Goal: Task Accomplishment & Management: Complete application form

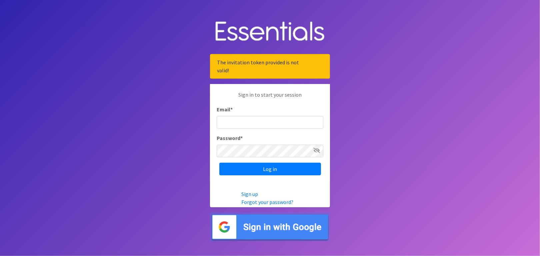
click at [318, 151] on icon at bounding box center [316, 150] width 7 height 5
click at [292, 128] on input "Email *" at bounding box center [270, 122] width 107 height 13
click at [293, 118] on input "Email *" at bounding box center [270, 122] width 107 height 13
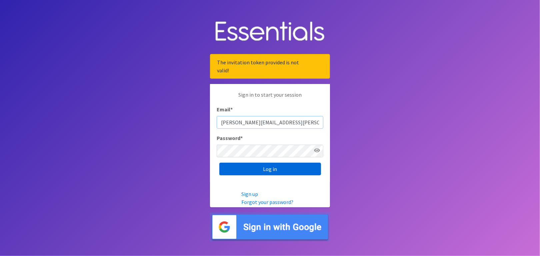
type input "Christina.Oppliger@ssmhealth.com"
click at [296, 164] on input "Log in" at bounding box center [270, 169] width 102 height 13
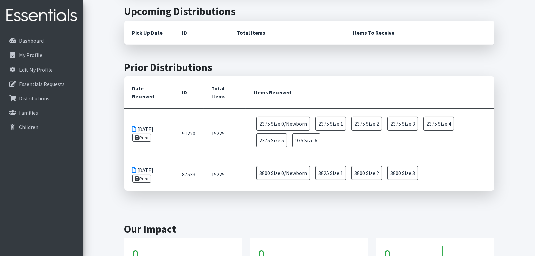
scroll to position [266, 0]
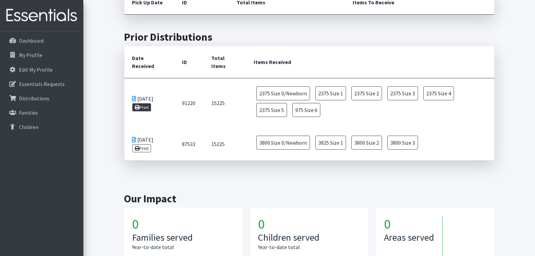
click at [141, 108] on link "Print" at bounding box center [141, 107] width 19 height 8
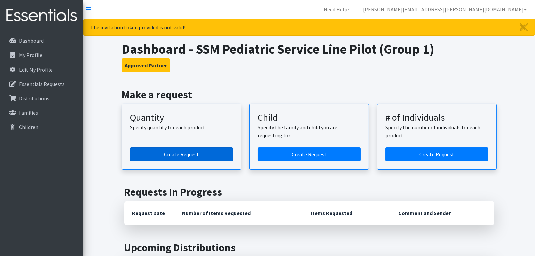
click at [175, 152] on link "Create Request" at bounding box center [181, 154] width 103 height 14
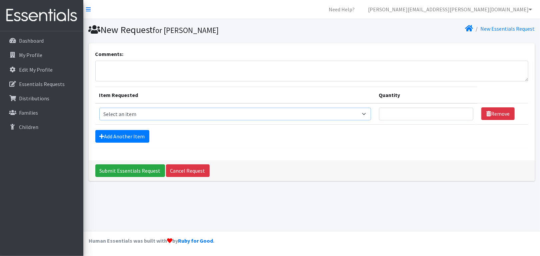
click at [165, 118] on select "Select an item Size 0/Newborn Size 1 Size 2 Size 3 Size 4 Size 5 Size 6 Size 7 …" at bounding box center [234, 114] width 271 height 13
click at [448, 170] on div "Submit Essentials Request Cancel Request" at bounding box center [312, 170] width 446 height 21
click at [39, 41] on p "Dashboard" at bounding box center [31, 40] width 25 height 7
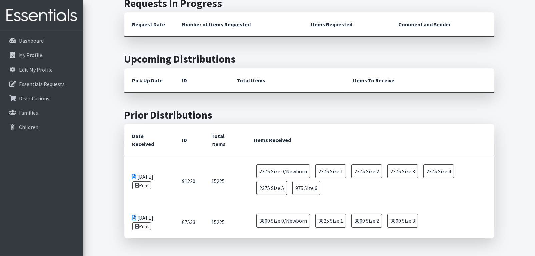
scroll to position [33, 0]
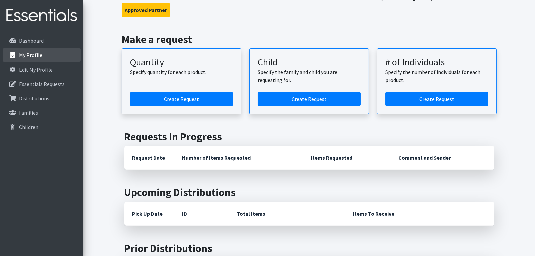
click at [42, 58] on link "My Profile" at bounding box center [42, 54] width 78 height 13
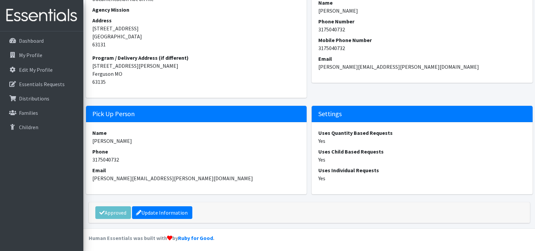
scroll to position [174, 0]
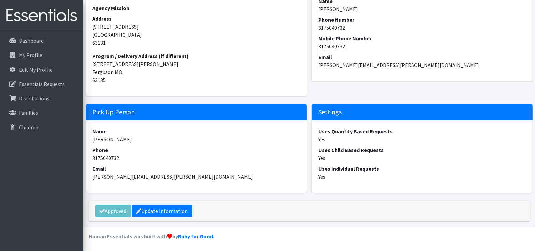
click at [116, 139] on dd "[PERSON_NAME]" at bounding box center [197, 139] width 208 height 8
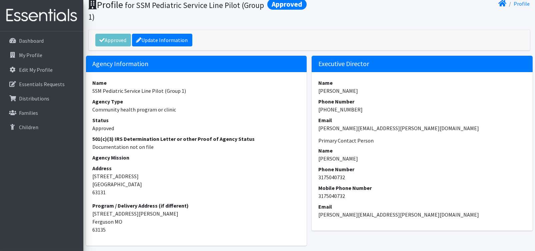
scroll to position [0, 0]
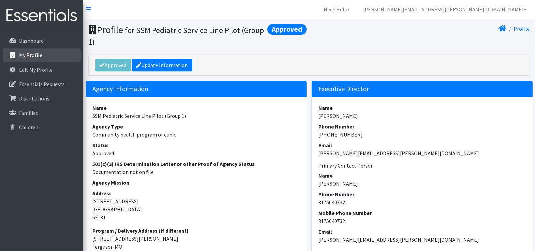
click at [36, 60] on link "My Profile" at bounding box center [42, 54] width 78 height 13
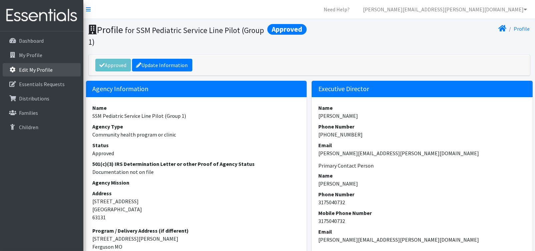
click at [34, 72] on p "Edit My Profile" at bounding box center [36, 69] width 34 height 7
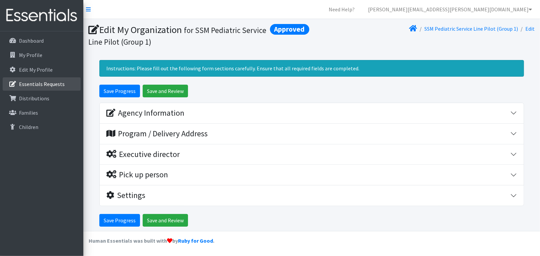
click at [32, 78] on link "Essentials Requests" at bounding box center [42, 83] width 78 height 13
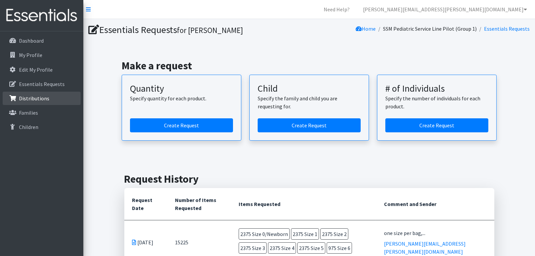
click at [33, 102] on link "Distributions" at bounding box center [42, 98] width 78 height 13
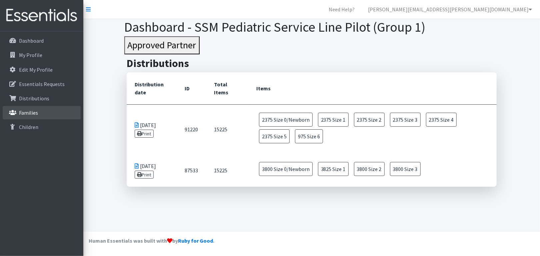
click at [28, 116] on link "Families" at bounding box center [42, 112] width 78 height 13
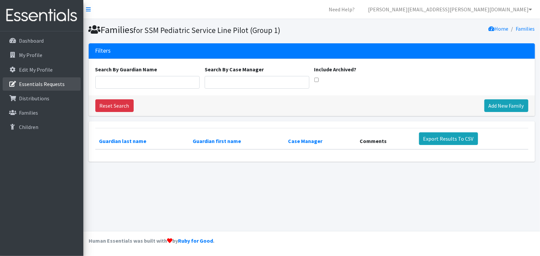
click at [28, 87] on p "Essentials Requests" at bounding box center [42, 84] width 46 height 7
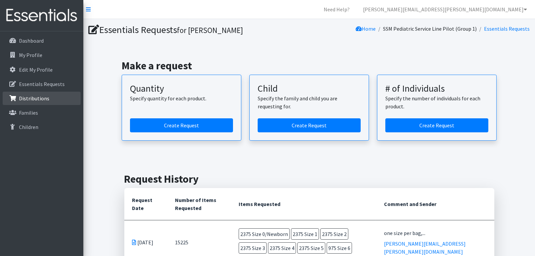
click at [37, 95] on p "Distributions" at bounding box center [34, 98] width 30 height 7
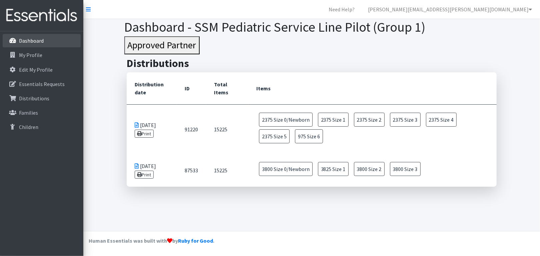
click at [42, 43] on p "Dashboard" at bounding box center [31, 40] width 25 height 7
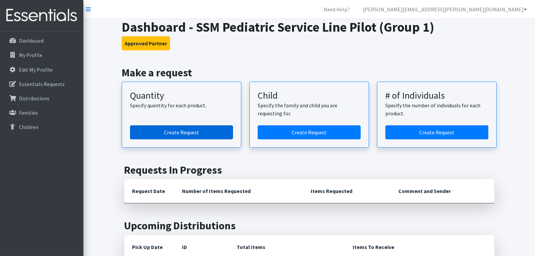
click at [201, 132] on link "Create Request" at bounding box center [181, 132] width 103 height 14
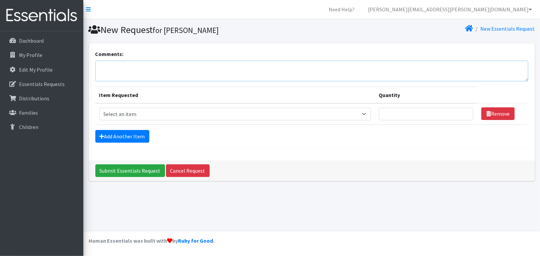
click at [131, 74] on textarea "Comments:" at bounding box center [311, 71] width 433 height 21
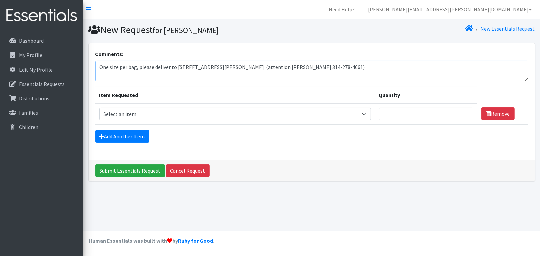
click at [399, 71] on textarea "One size per bag, please deliver to [STREET_ADDRESS][PERSON_NAME] (attention [P…" at bounding box center [311, 71] width 433 height 21
type textarea "One size per bag, please deliver to 3878 Pershall Road Ferguson, MO. 63135 (att…"
click at [126, 115] on select "Select an item Size 0/Newborn Size 1 Size 2 Size 3 Size 4 Size 5 Size 6 Size 7 …" at bounding box center [234, 114] width 271 height 13
select select "1095"
click at [99, 108] on select "Select an item Size 0/Newborn Size 1 Size 2 Size 3 Size 4 Size 5 Size 6 Size 7 …" at bounding box center [234, 114] width 271 height 13
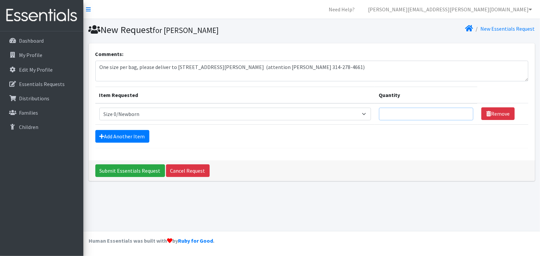
click at [432, 107] on td "Quantity" at bounding box center [426, 113] width 103 height 21
click at [465, 114] on input "1" at bounding box center [426, 114] width 95 height 13
click at [465, 110] on input "2" at bounding box center [426, 114] width 95 height 13
click at [389, 112] on input "2" at bounding box center [426, 114] width 95 height 13
type input "2375"
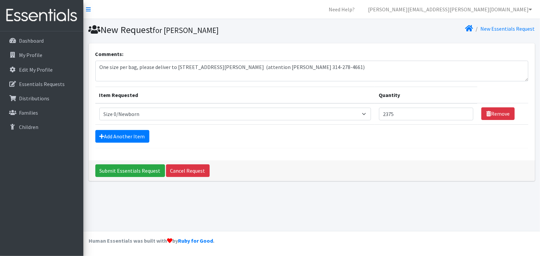
click at [426, 140] on div "Add Another Item" at bounding box center [311, 136] width 433 height 13
click at [106, 137] on link "Add Another Item" at bounding box center [122, 136] width 54 height 13
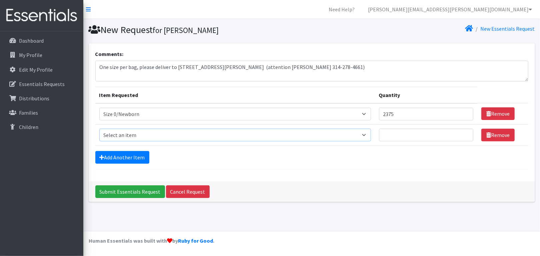
click at [106, 137] on select "Select an item Size 0/Newborn Size 1 Size 2 Size 3 Size 4 Size 5 Size 6 Size 7 …" at bounding box center [234, 135] width 271 height 13
select select "1090"
click at [99, 129] on select "Select an item Size 0/Newborn Size 1 Size 2 Size 3 Size 4 Size 5 Size 6 Size 7 …" at bounding box center [234, 135] width 271 height 13
click at [423, 128] on td "Quantity" at bounding box center [426, 134] width 103 height 21
click at [419, 134] on input "Quantity" at bounding box center [426, 135] width 95 height 13
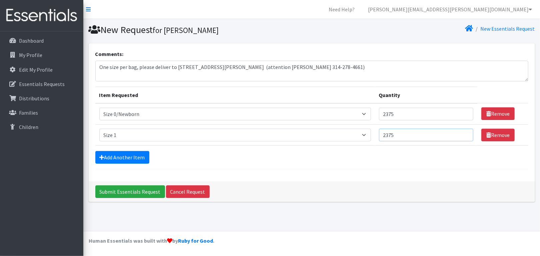
type input "2375"
click at [406, 155] on div "Add Another Item" at bounding box center [311, 157] width 433 height 13
click at [114, 154] on link "Add Another Item" at bounding box center [122, 157] width 54 height 13
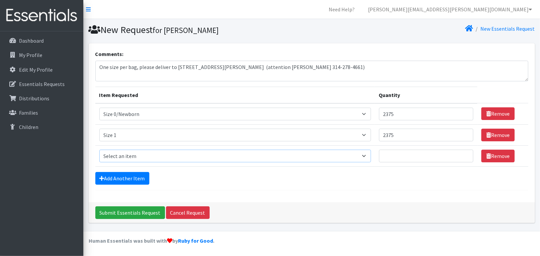
click at [167, 161] on select "Select an item Size 0/Newborn Size 1 Size 2 Size 3 Size 4 Size 5 Size 6 Size 7 …" at bounding box center [234, 156] width 271 height 13
select select "1091"
click at [99, 150] on select "Select an item Size 0/Newborn Size 1 Size 2 Size 3 Size 4 Size 5 Size 6 Size 7 …" at bounding box center [234, 156] width 271 height 13
click at [397, 153] on input "Quantity" at bounding box center [426, 156] width 95 height 13
type input "2375"
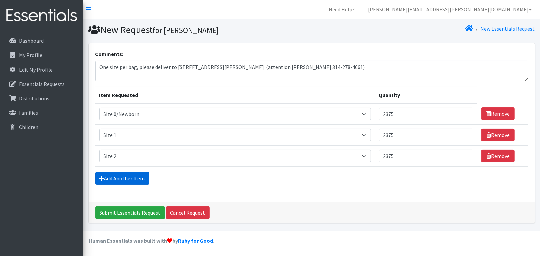
click at [136, 179] on link "Add Another Item" at bounding box center [122, 178] width 54 height 13
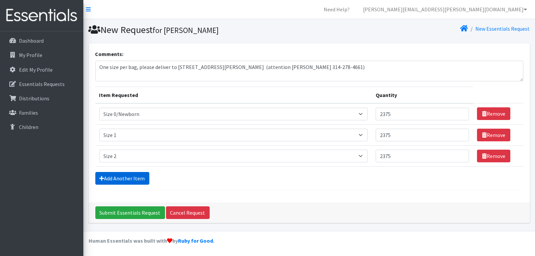
scroll to position [17, 0]
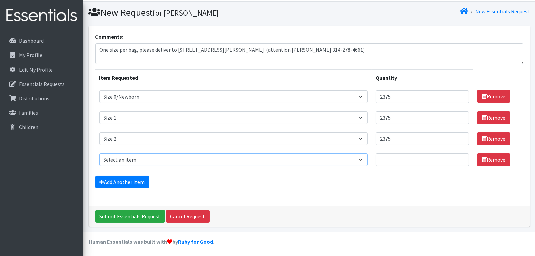
click at [131, 157] on select "Select an item Size 0/Newborn Size 1 Size 2 Size 3 Size 4 Size 5 Size 6 Size 7 …" at bounding box center [233, 159] width 268 height 13
select select "1094"
click at [99, 153] on select "Select an item Size 0/Newborn Size 1 Size 2 Size 3 Size 4 Size 5 Size 6 Size 7 …" at bounding box center [233, 159] width 268 height 13
click at [386, 159] on input "Quantity" at bounding box center [421, 159] width 93 height 13
type input "2375"
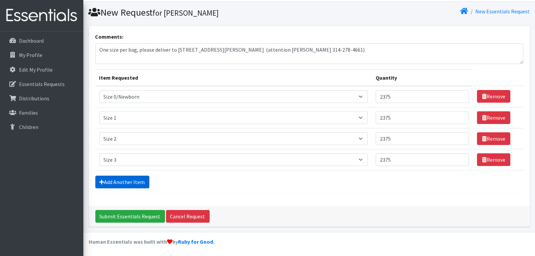
click at [127, 185] on link "Add Another Item" at bounding box center [122, 182] width 54 height 13
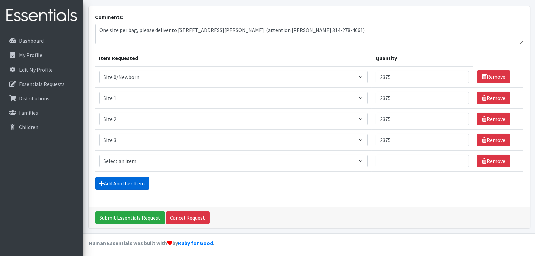
scroll to position [38, 0]
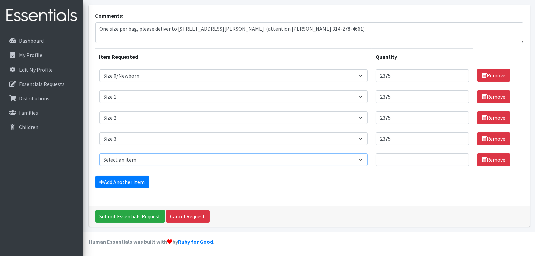
click at [128, 158] on select "Select an item Size 0/Newborn Size 1 Size 2 Size 3 Size 4 Size 5 Size 6 Size 7 …" at bounding box center [233, 159] width 268 height 13
select select "1097"
click at [99, 153] on select "Select an item Size 0/Newborn Size 1 Size 2 Size 3 Size 4 Size 5 Size 6 Size 7 …" at bounding box center [233, 159] width 268 height 13
click at [413, 156] on input "Quantity" at bounding box center [421, 159] width 93 height 13
type input "2375"
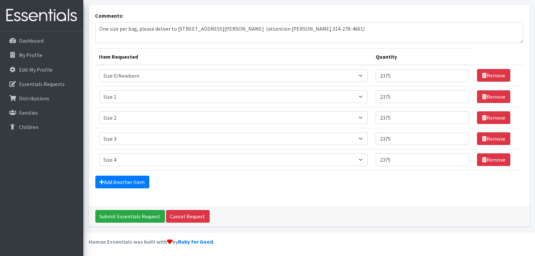
click at [299, 209] on div "Submit Essentials Request Cancel Request" at bounding box center [309, 216] width 441 height 21
click at [110, 184] on link "Add Another Item" at bounding box center [122, 182] width 54 height 13
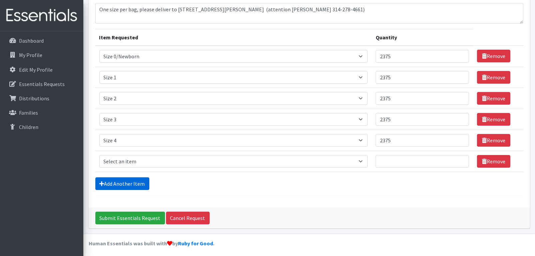
scroll to position [59, 0]
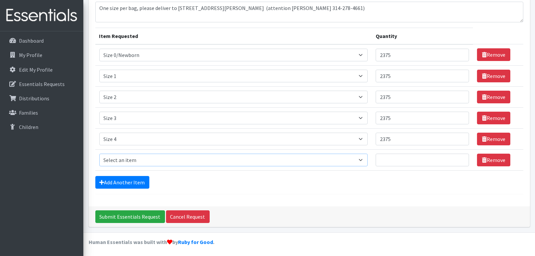
click at [113, 162] on select "Select an item Size 0/Newborn Size 1 Size 2 Size 3 Size 4 Size 5 Size 6 Size 7 …" at bounding box center [233, 160] width 268 height 13
select select "1098"
click at [99, 154] on select "Select an item Size 0/Newborn Size 1 Size 2 Size 3 Size 4 Size 5 Size 6 Size 7 …" at bounding box center [233, 160] width 268 height 13
click at [387, 157] on input "Quantity" at bounding box center [421, 160] width 93 height 13
type input "2375"
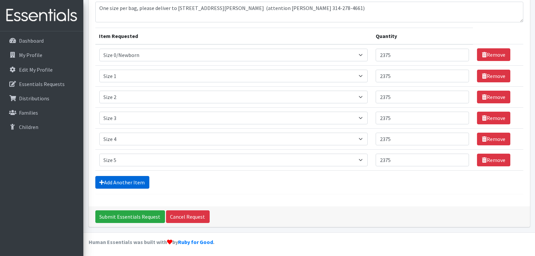
click at [113, 185] on link "Add Another Item" at bounding box center [122, 182] width 54 height 13
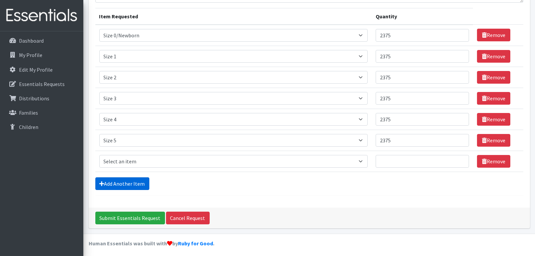
scroll to position [80, 0]
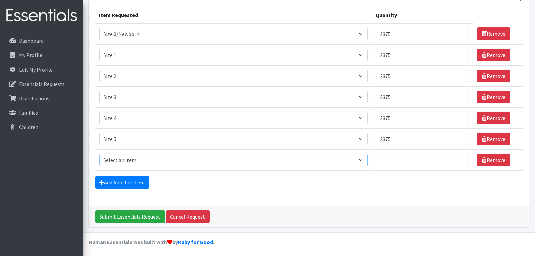
click at [115, 159] on select "Select an item Size 0/Newborn Size 1 Size 2 Size 3 Size 4 Size 5 Size 6 Size 7 …" at bounding box center [233, 160] width 268 height 13
select select "1100"
click at [99, 154] on select "Select an item Size 0/Newborn Size 1 Size 2 Size 3 Size 4 Size 5 Size 6 Size 7 …" at bounding box center [233, 160] width 268 height 13
click at [401, 158] on input "Quantity" at bounding box center [421, 160] width 93 height 13
type input "975"
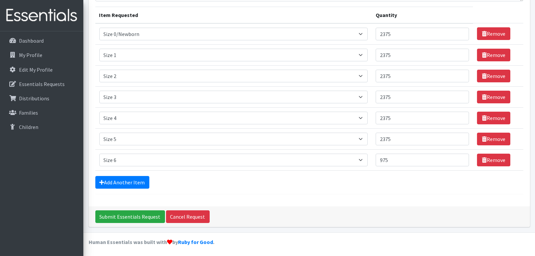
click at [337, 184] on div "Add Another Item" at bounding box center [309, 182] width 428 height 13
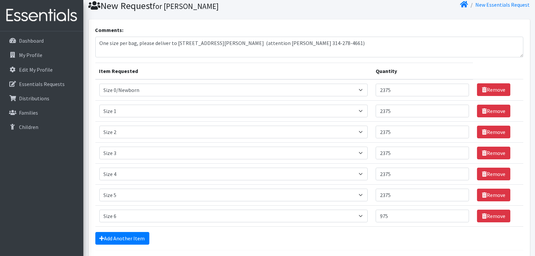
scroll to position [0, 0]
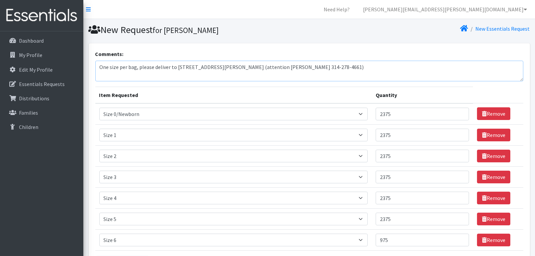
click at [395, 77] on textarea "One size per bag, please deliver to 3878 Pershall Road Ferguson, MO. 63135 (att…" at bounding box center [309, 71] width 428 height 21
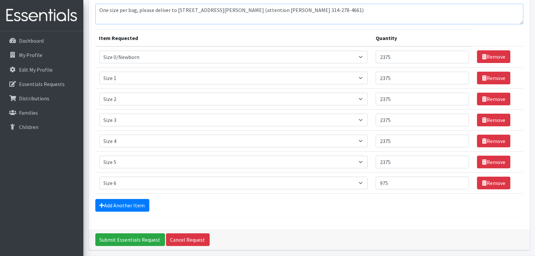
scroll to position [80, 0]
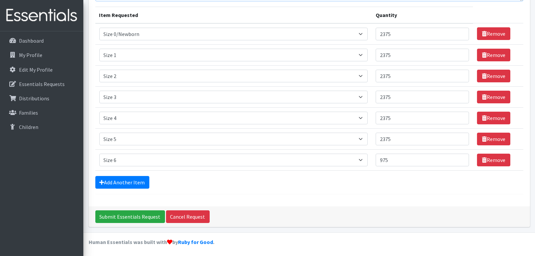
type textarea "One size per bag, please deliver to 3878 Pershall Road Ferguson, MO. 63135 (att…"
click at [128, 158] on select "Select an item Size 0/Newborn Size 1 Size 2 Size 3 Size 4 Size 5 Size 6 Size 7 …" at bounding box center [233, 160] width 268 height 13
click at [254, 174] on form "Comments: One size per bag, please deliver to 3878 Pershall Road Ferguson, MO. …" at bounding box center [309, 82] width 428 height 224
click at [277, 188] on form "Comments: One size per bag, please deliver to 3878 Pershall Road Ferguson, MO. …" at bounding box center [309, 82] width 428 height 224
click at [150, 213] on input "Submit Essentials Request" at bounding box center [130, 216] width 70 height 13
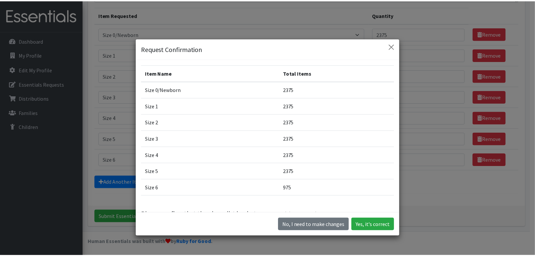
scroll to position [16, 0]
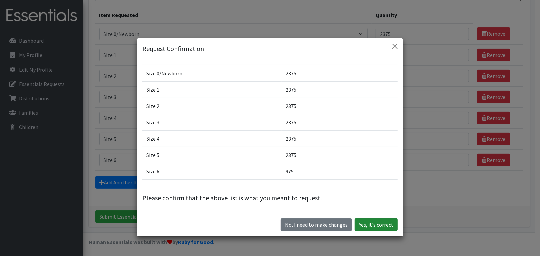
click at [372, 224] on button "Yes, it's correct" at bounding box center [375, 224] width 43 height 13
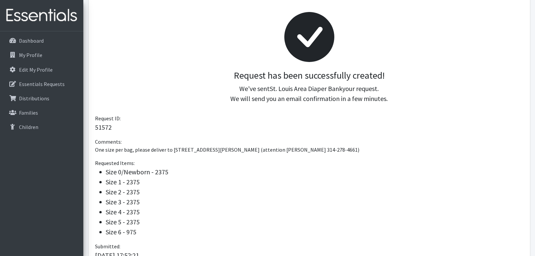
scroll to position [133, 0]
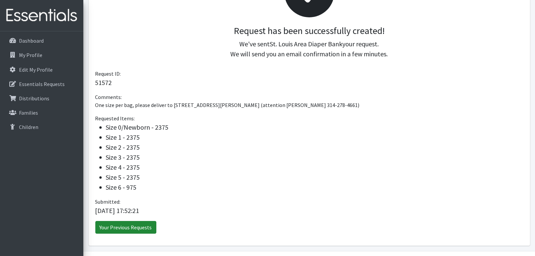
click at [130, 223] on link "Your Previous Requests" at bounding box center [125, 227] width 61 height 13
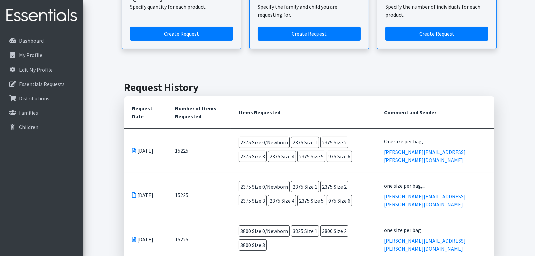
scroll to position [128, 0]
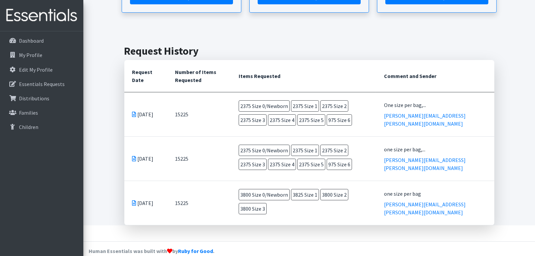
click at [132, 112] on icon at bounding box center [134, 114] width 4 height 5
click at [135, 112] on icon at bounding box center [134, 114] width 4 height 5
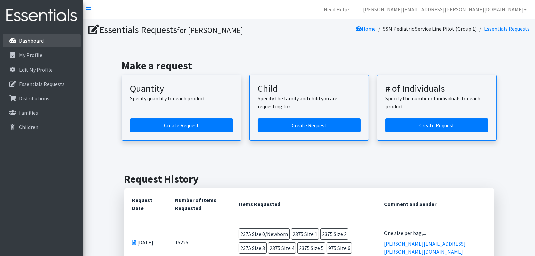
click at [32, 43] on p "Dashboard" at bounding box center [31, 40] width 25 height 7
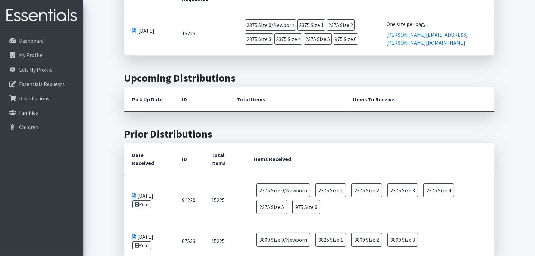
scroll to position [167, 0]
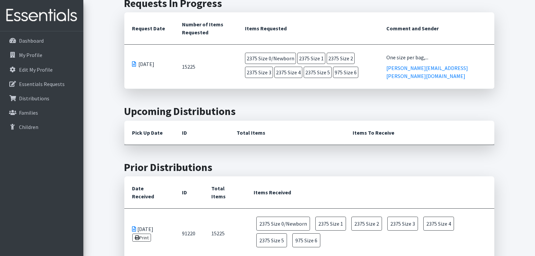
click at [134, 65] on span at bounding box center [134, 63] width 4 height 5
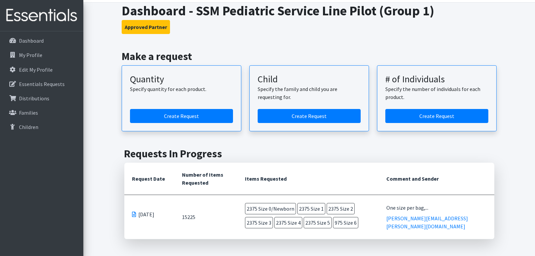
scroll to position [0, 0]
